Goal: Check status: Check status

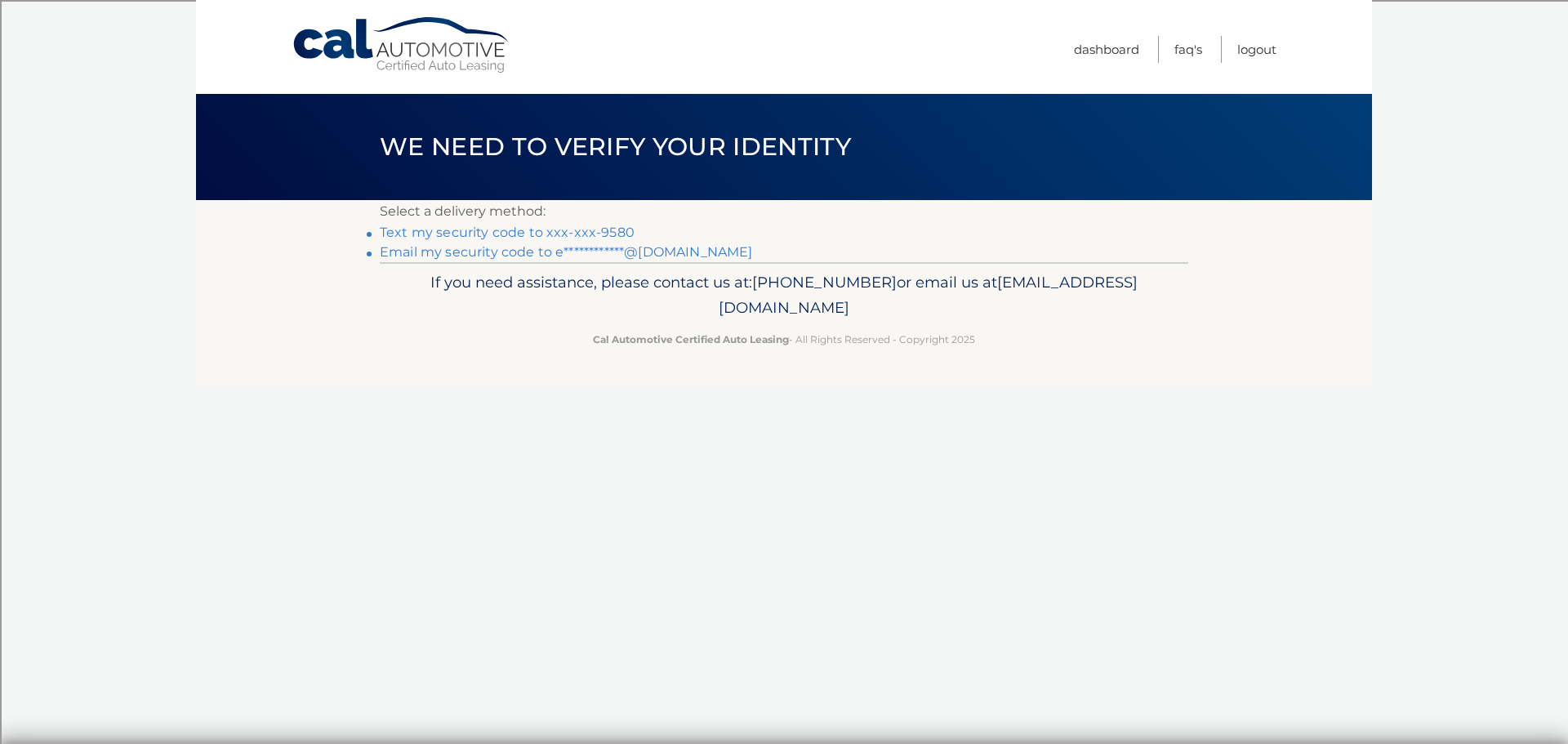
click at [576, 226] on link "Text my security code to xxx-xxx-9580" at bounding box center [507, 233] width 255 height 15
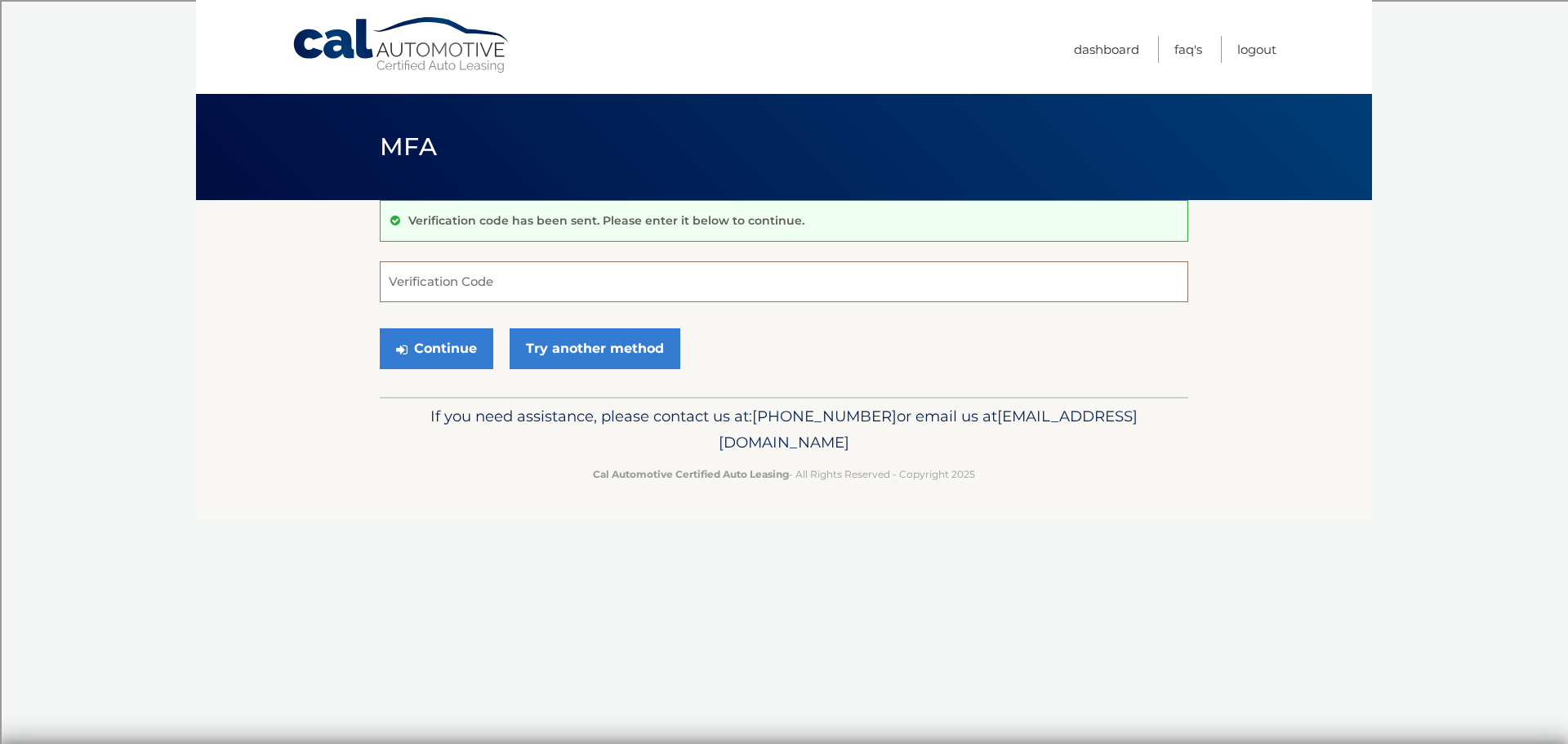
click at [431, 300] on input "Verification Code" at bounding box center [784, 282] width 809 height 41
type input "205524"
click at [469, 347] on button "Continue" at bounding box center [436, 348] width 114 height 41
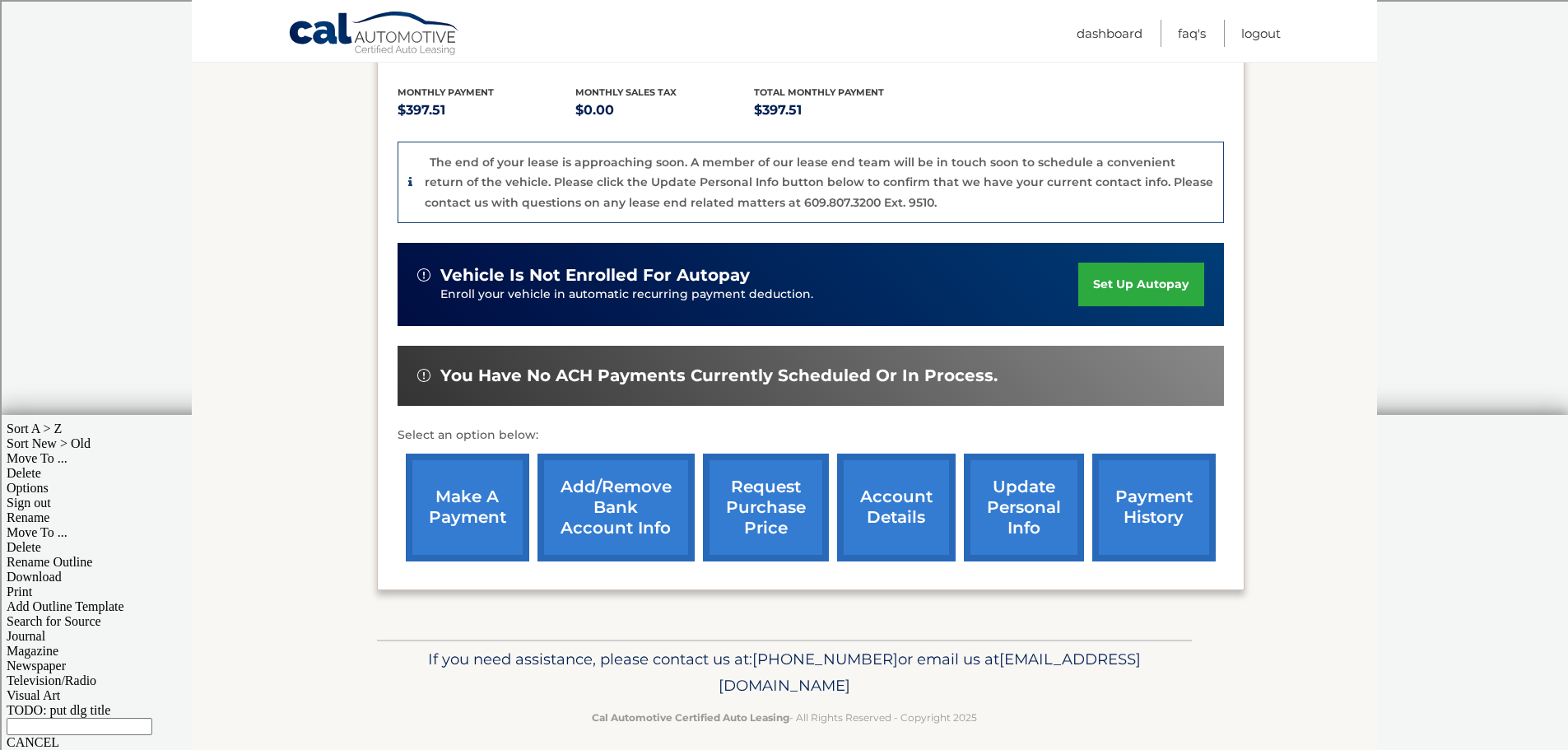
scroll to position [350, 0]
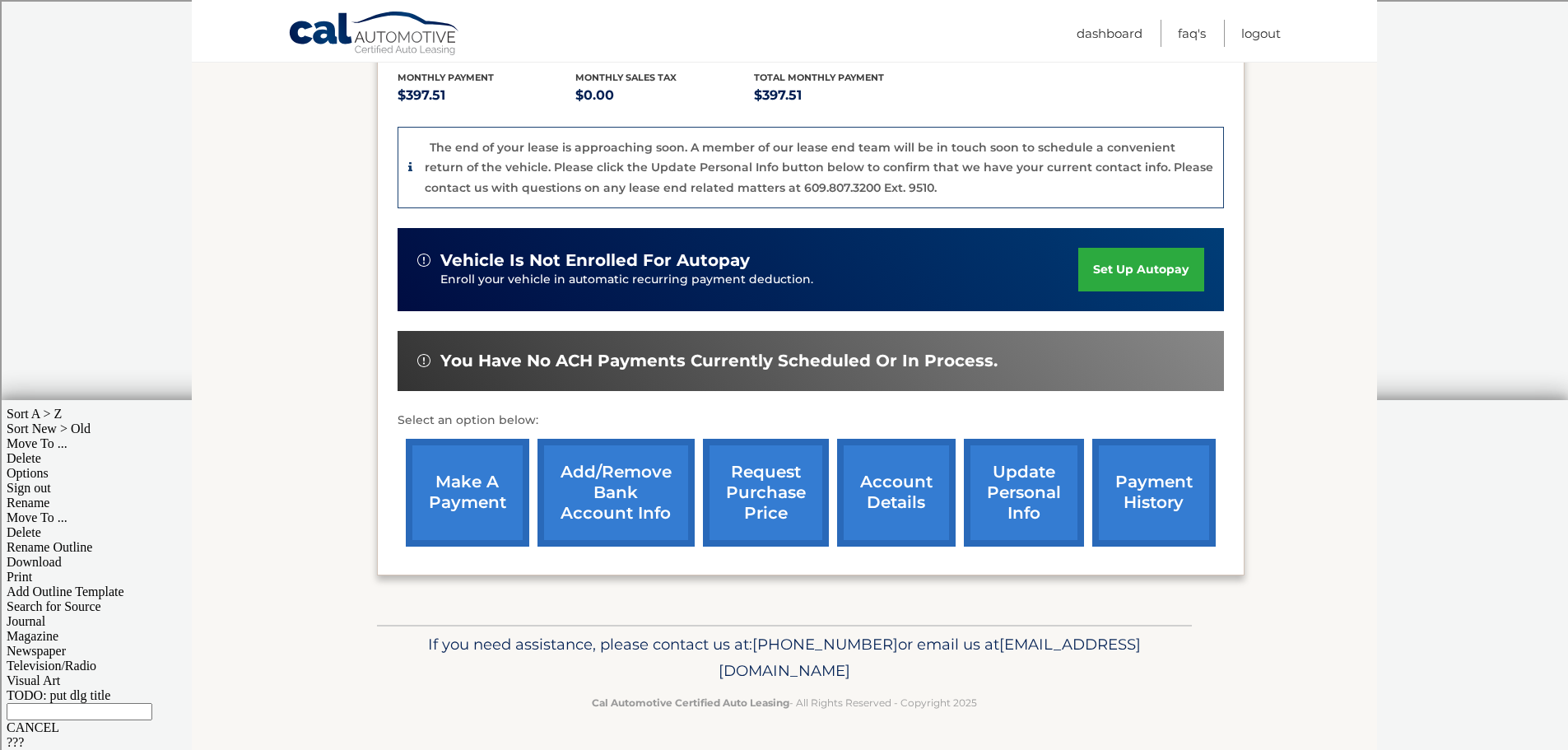
click at [887, 492] on link "account details" at bounding box center [897, 492] width 119 height 108
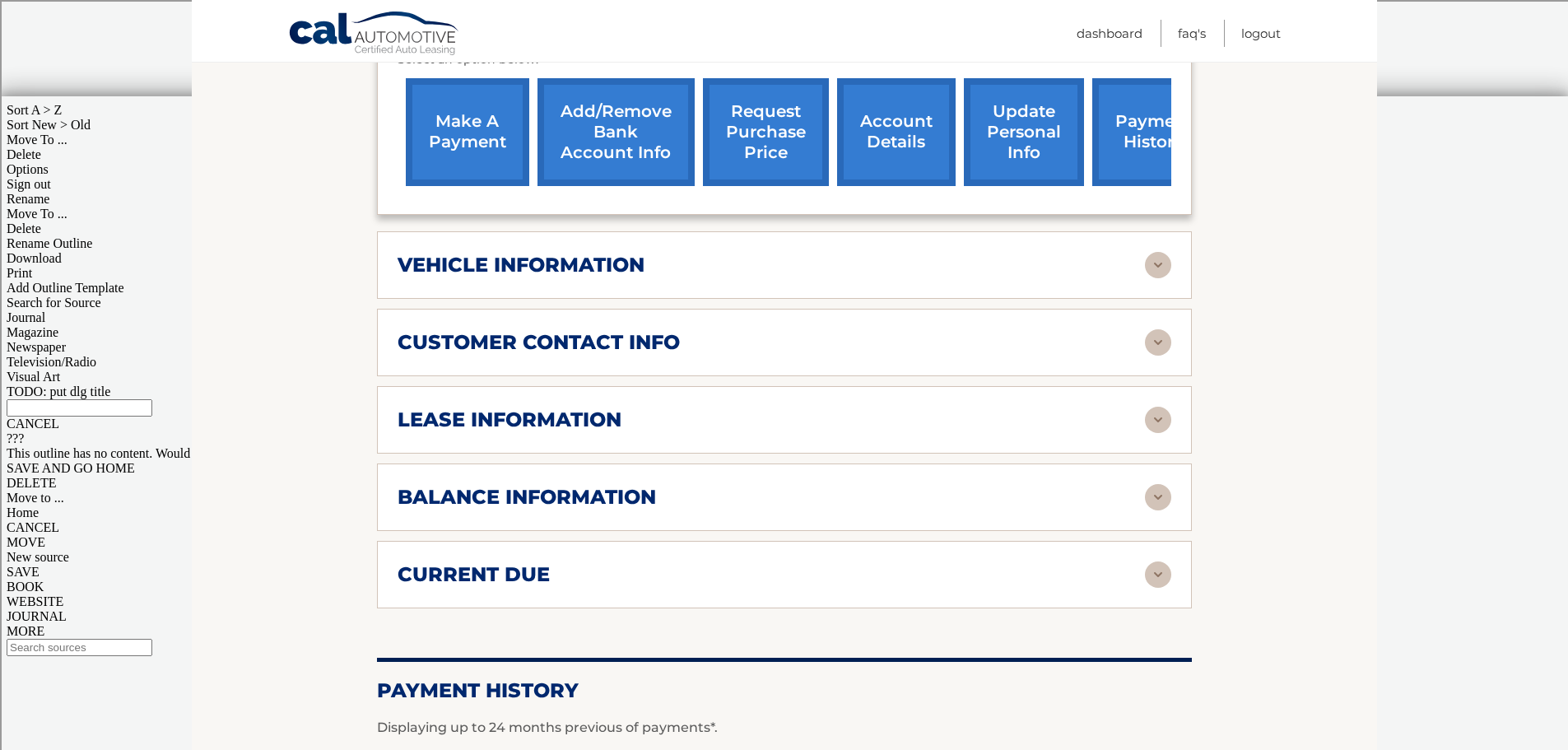
scroll to position [659, 0]
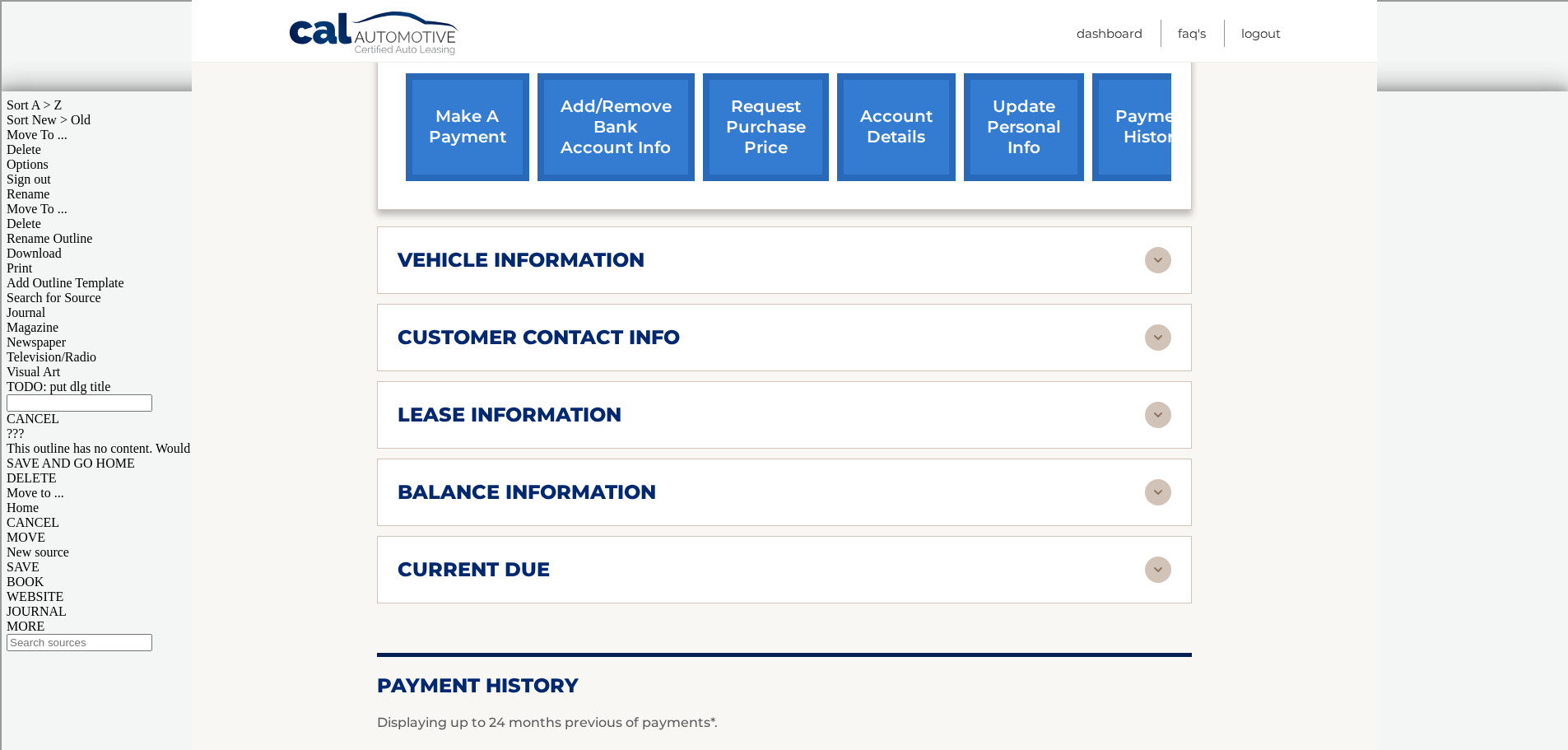
drag, startPoint x: 731, startPoint y: 410, endPoint x: 789, endPoint y: 404, distance: 58.3
click at [733, 410] on div "lease information Contract Start Date Jul 11, 2022 Term 39 Maturity Date Oct 11…" at bounding box center [785, 414] width 815 height 67
click at [1139, 407] on div "lease information Contract Start Date Jul 11, 2022 Term 39 Maturity Date Oct 11…" at bounding box center [785, 414] width 815 height 67
click at [1147, 402] on img at bounding box center [1158, 414] width 26 height 26
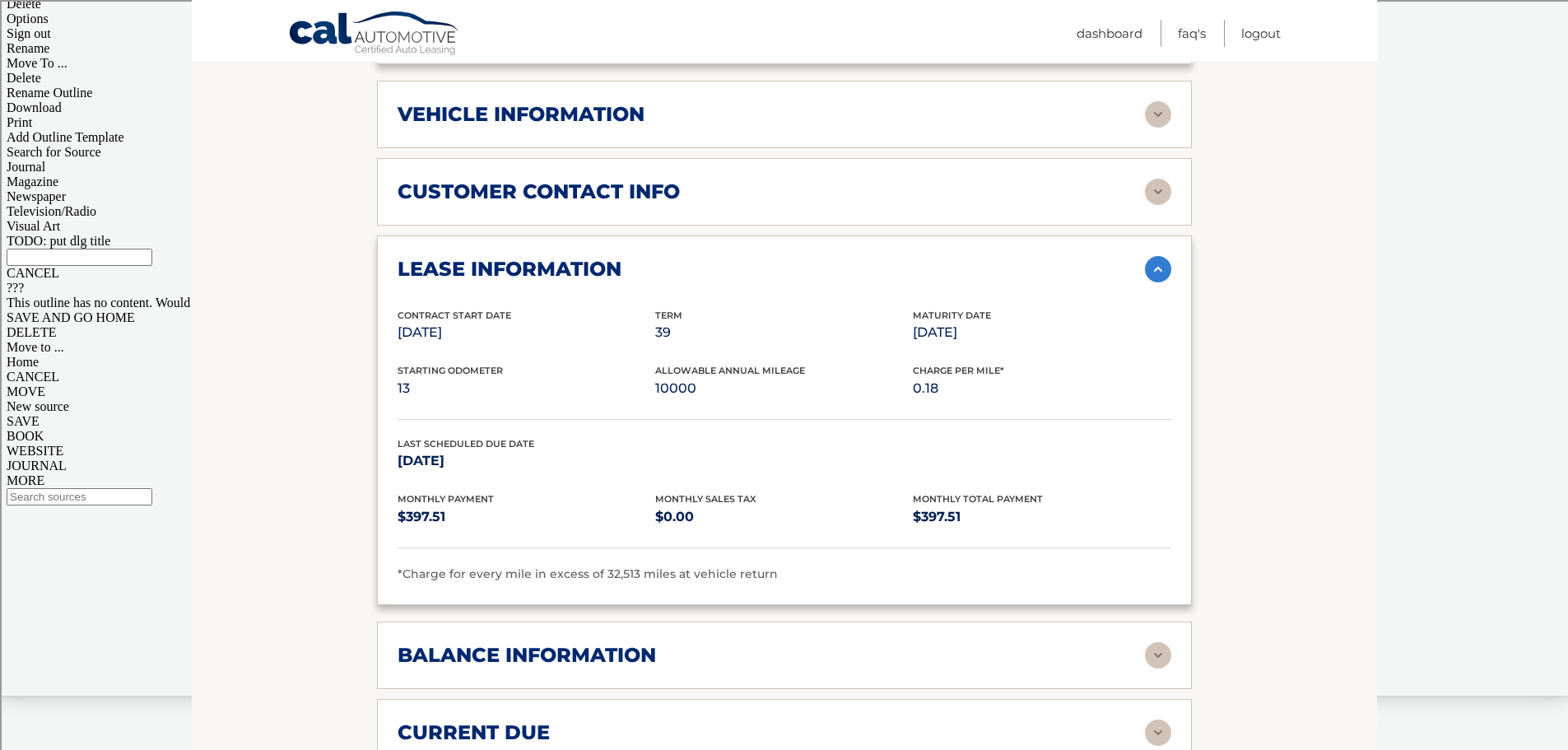
scroll to position [823, 0]
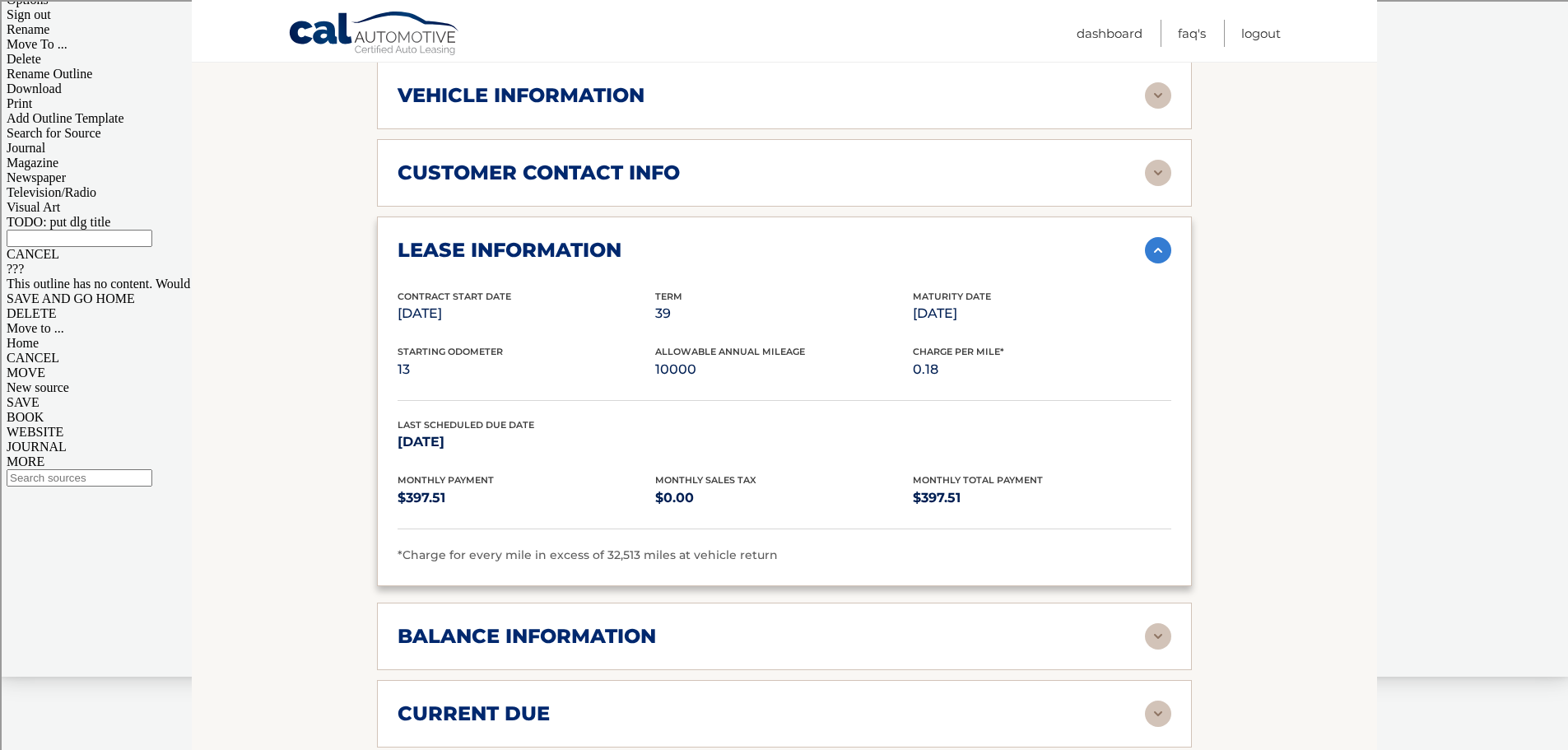
click at [517, 237] on div "lease information" at bounding box center [784, 250] width 773 height 26
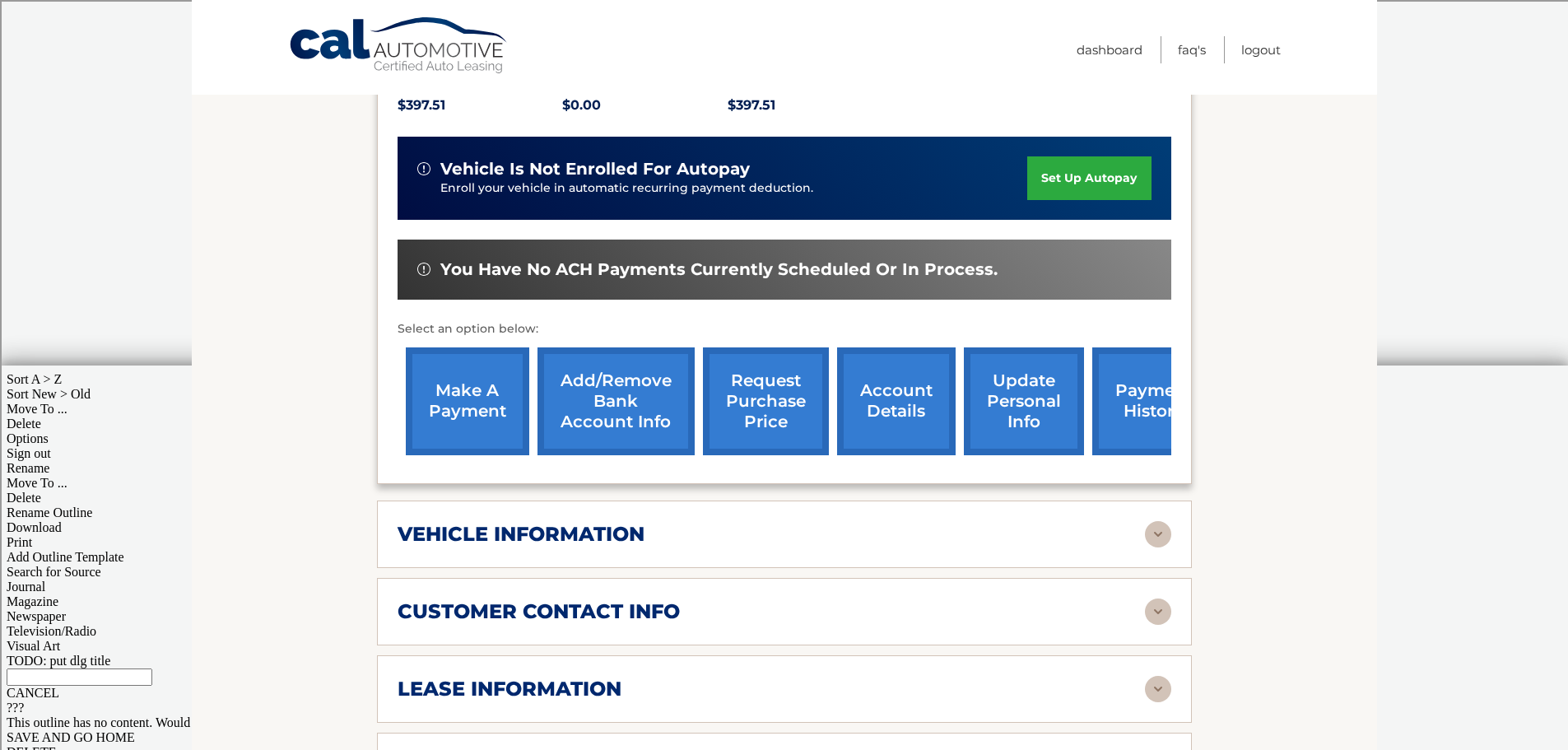
scroll to position [0, 0]
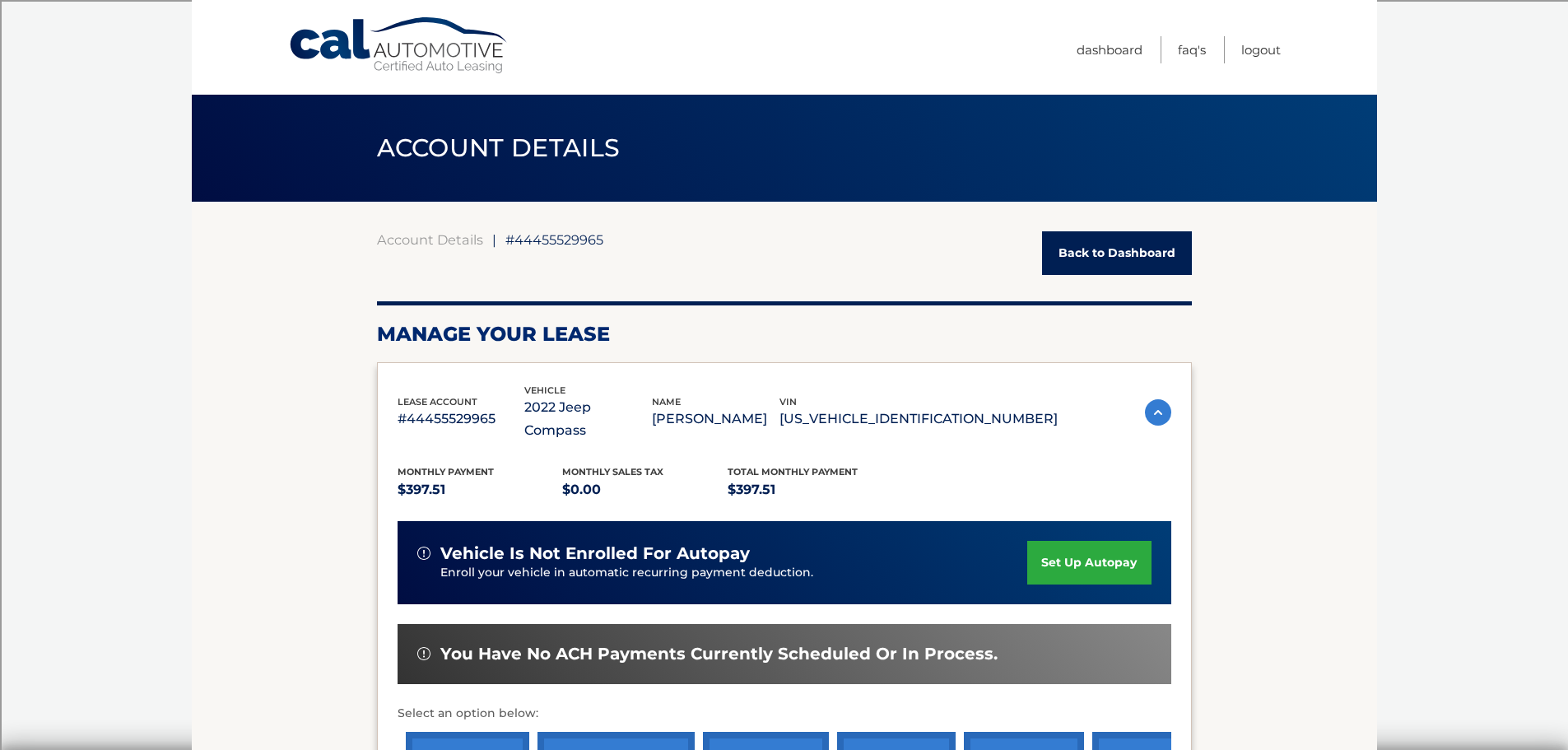
click at [1098, 256] on link "Back to Dashboard" at bounding box center [1117, 253] width 150 height 44
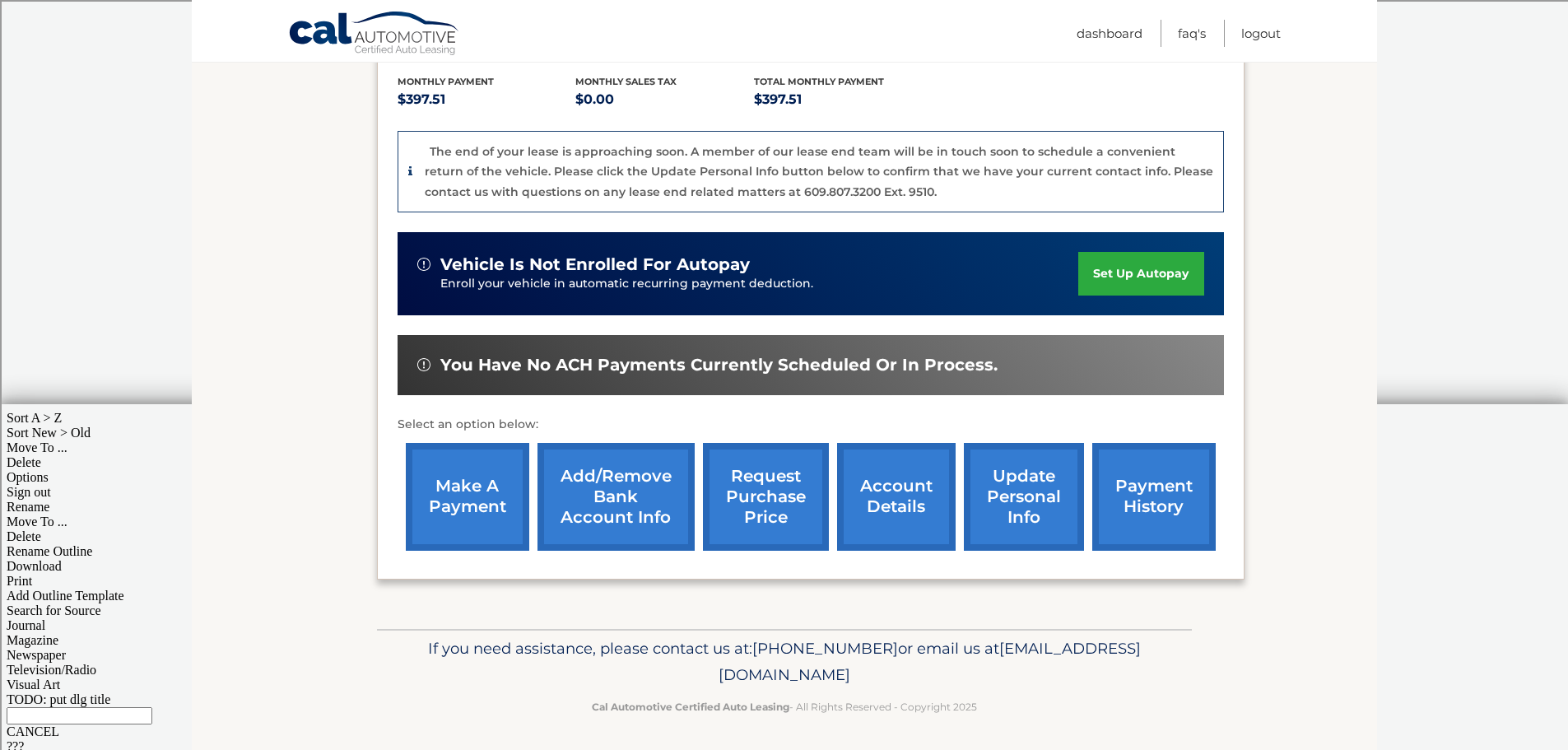
scroll to position [350, 0]
